Goal: Check status

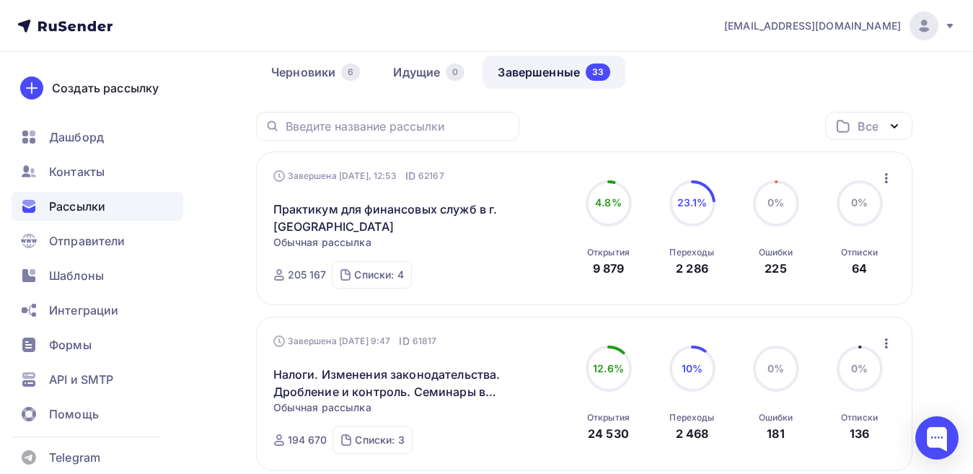
scroll to position [144, 0]
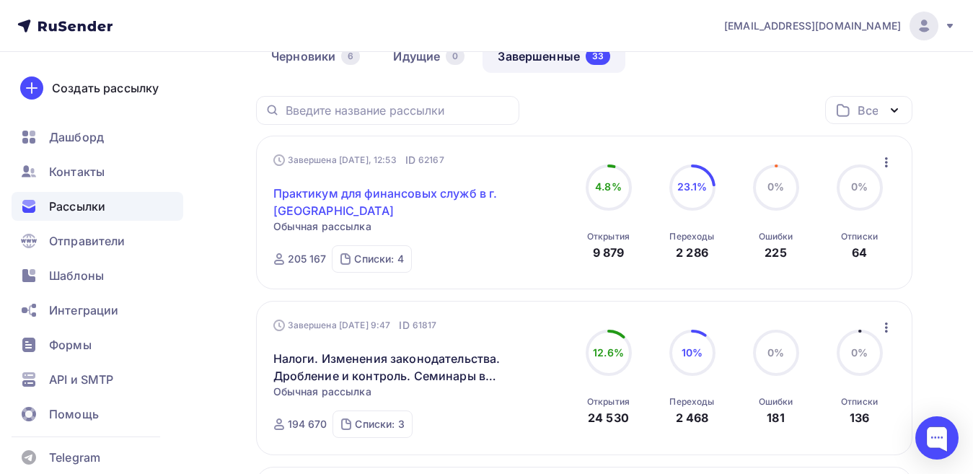
click at [292, 192] on link "Практикум для финансовых служб в г. [GEOGRAPHIC_DATA]" at bounding box center [396, 202] width 247 height 35
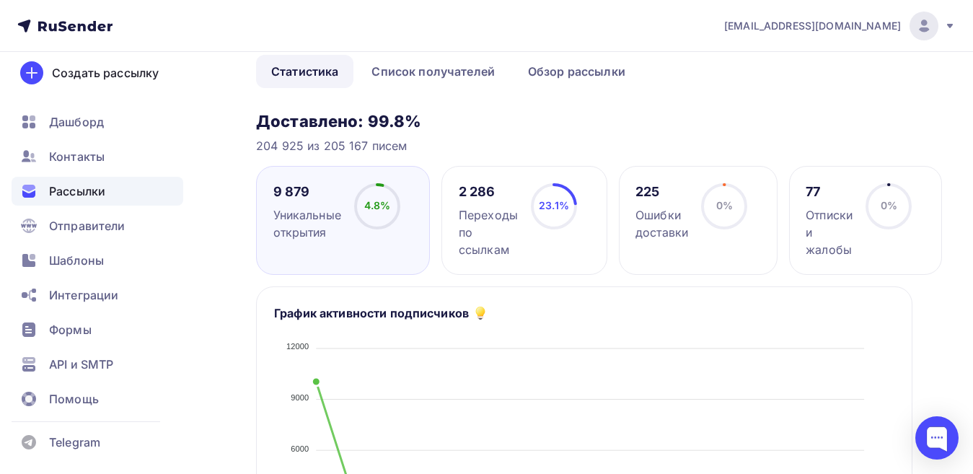
scroll to position [162, 0]
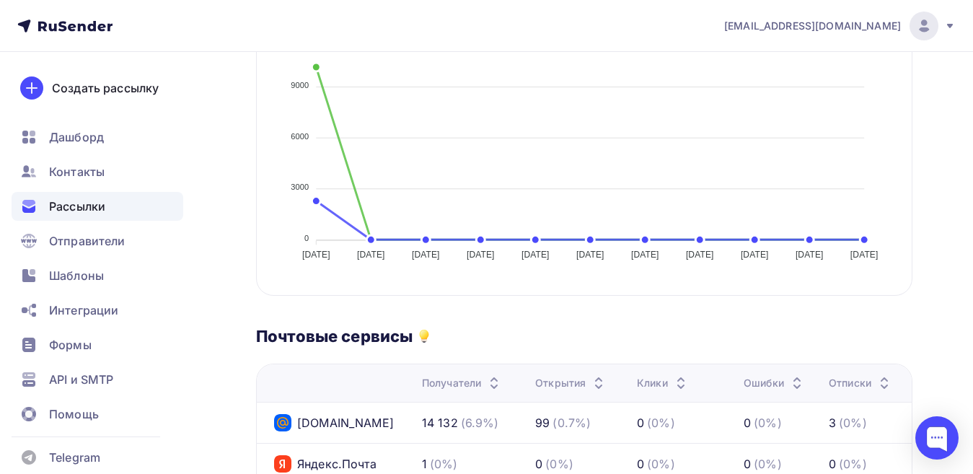
scroll to position [162, 0]
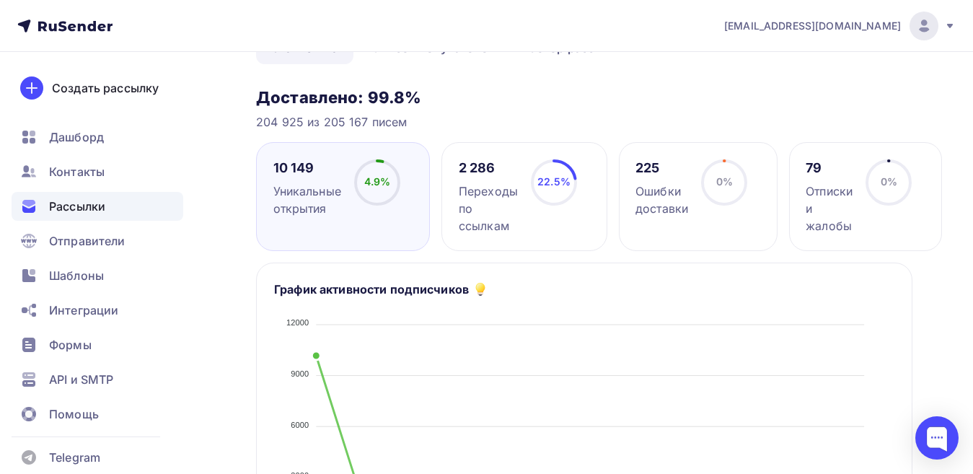
click at [886, 174] on circle at bounding box center [888, 182] width 43 height 43
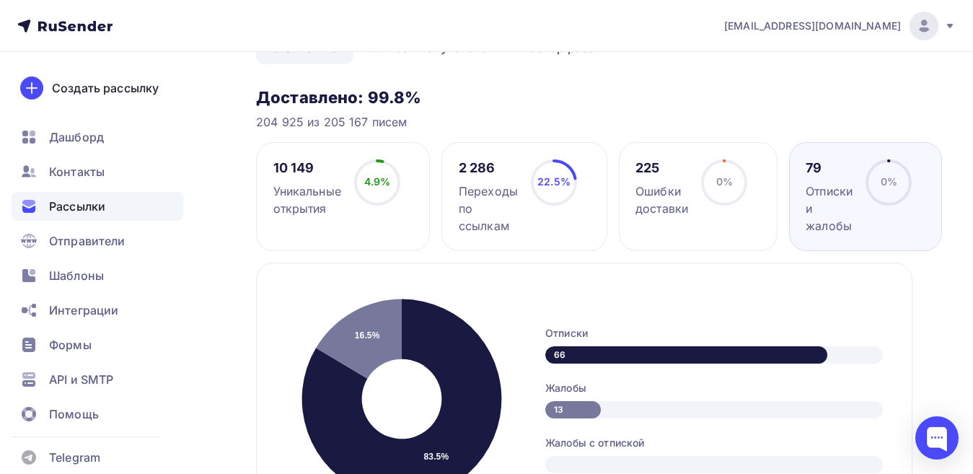
scroll to position [234, 0]
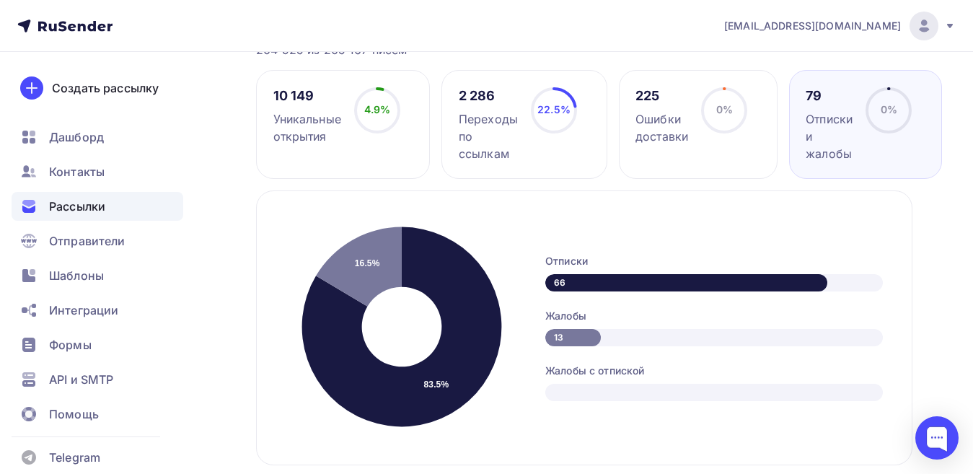
click at [667, 123] on div "Ошибки доставки" at bounding box center [662, 127] width 53 height 35
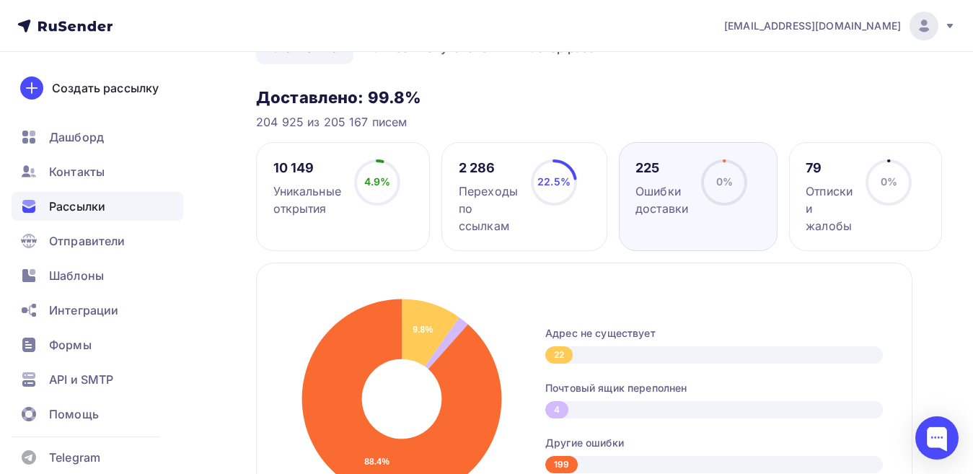
scroll to position [0, 0]
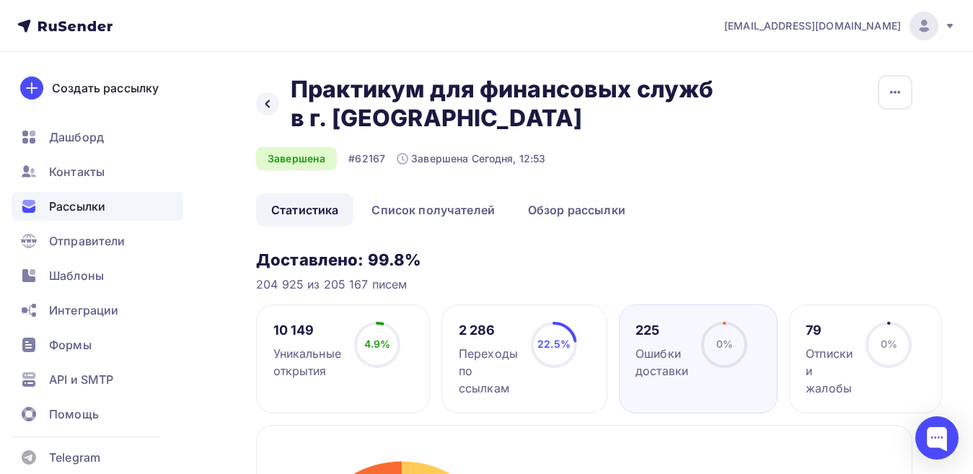
click at [314, 214] on link "Статистика" at bounding box center [304, 209] width 97 height 33
click at [97, 206] on span "Рассылки" at bounding box center [77, 206] width 56 height 17
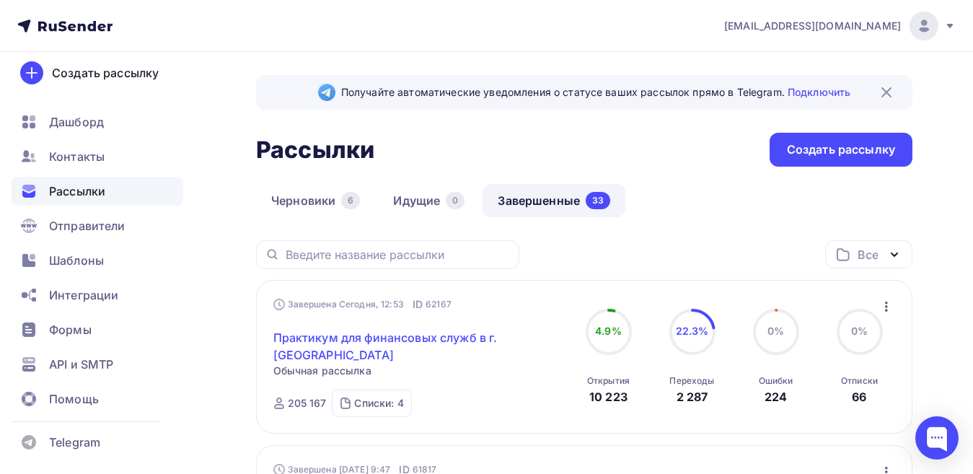
click at [319, 340] on link "Практикум для финансовых служб в г. [GEOGRAPHIC_DATA]" at bounding box center [396, 346] width 247 height 35
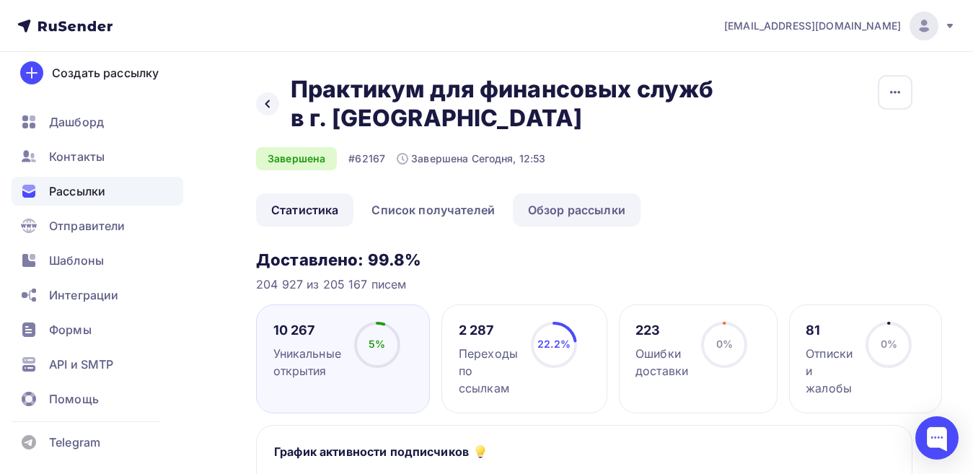
click at [579, 211] on link "Обзор рассылки" at bounding box center [577, 209] width 128 height 33
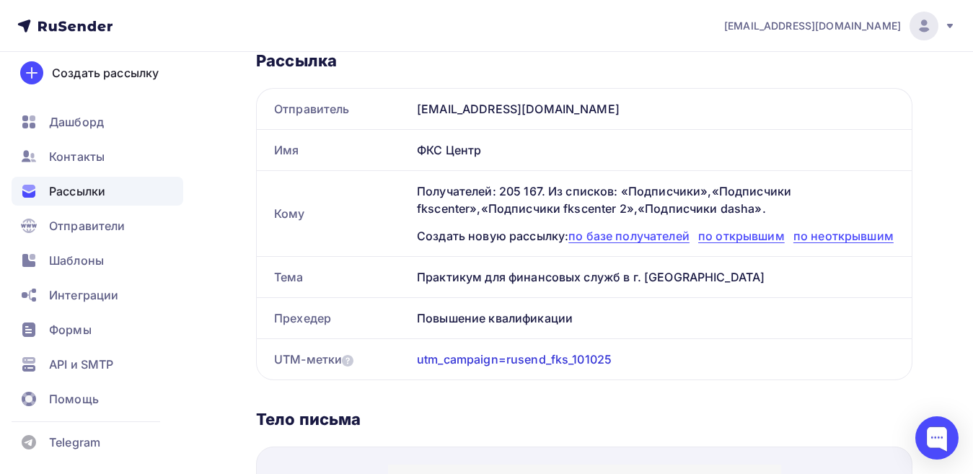
scroll to position [289, 0]
